Goal: Check status

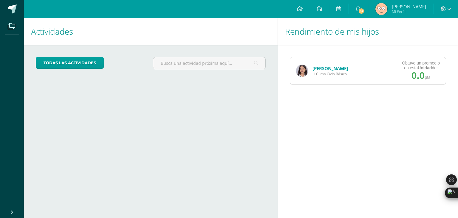
click at [302, 71] on img at bounding box center [302, 71] width 12 height 12
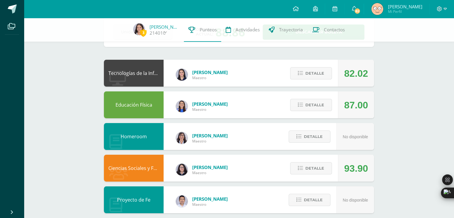
scroll to position [39, 0]
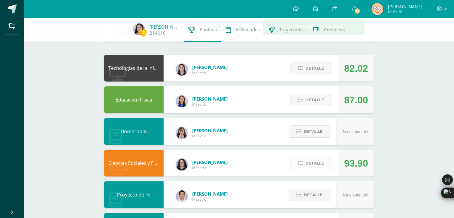
click at [306, 163] on span "Detalle" at bounding box center [314, 163] width 19 height 11
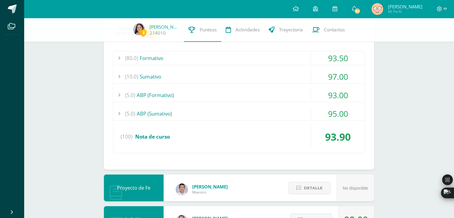
scroll to position [200, 0]
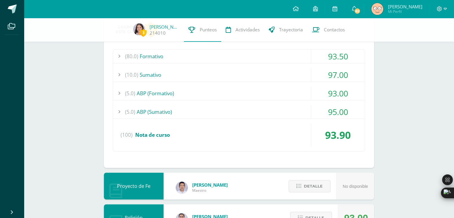
click at [273, 110] on div "(5.0) ABP (Sumativo)" at bounding box center [239, 111] width 252 height 13
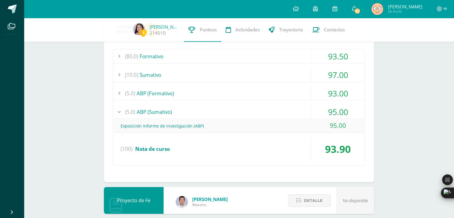
click at [273, 110] on div "(5.0) ABP (Sumativo)" at bounding box center [239, 111] width 252 height 13
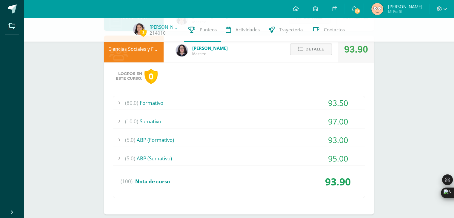
scroll to position [150, 0]
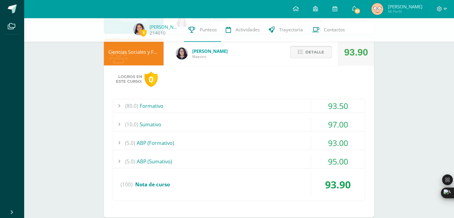
click at [313, 52] on span "Detalle" at bounding box center [314, 52] width 19 height 11
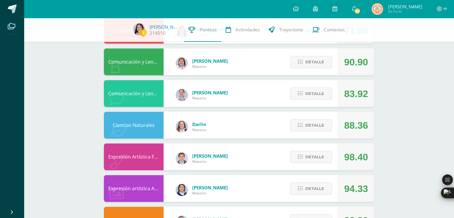
scroll to position [267, 0]
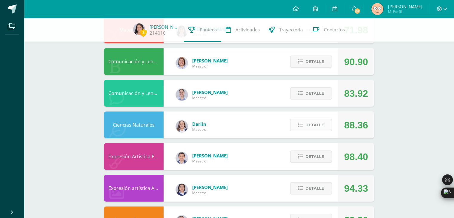
click at [313, 125] on span "Detalle" at bounding box center [314, 124] width 19 height 11
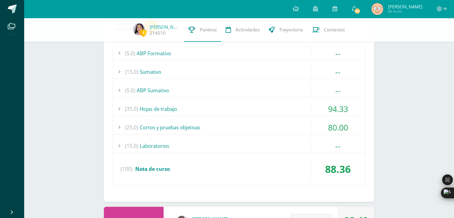
scroll to position [303, 0]
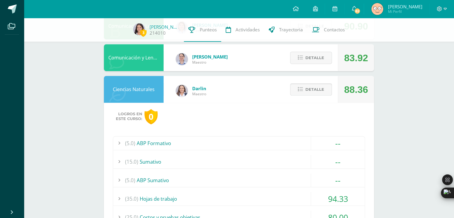
click at [304, 90] on button "Detalle" at bounding box center [311, 89] width 42 height 12
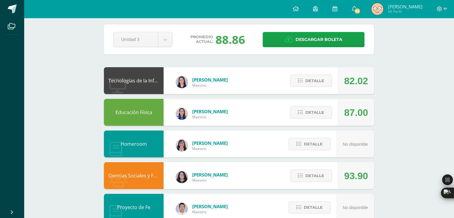
scroll to position [0, 0]
